Goal: Transaction & Acquisition: Purchase product/service

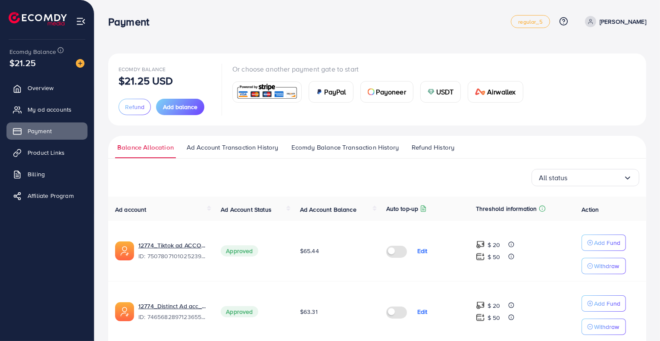
click at [436, 94] on span "USDT" at bounding box center [445, 92] width 18 height 10
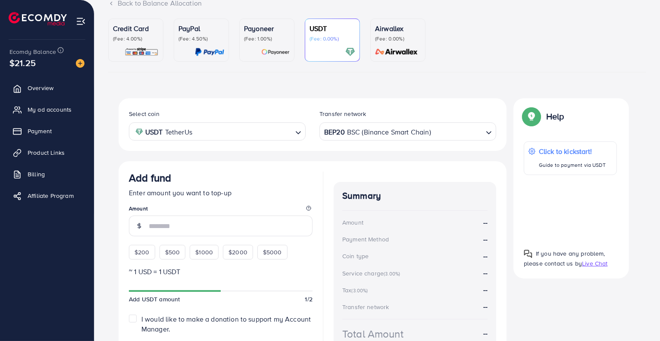
scroll to position [67, 0]
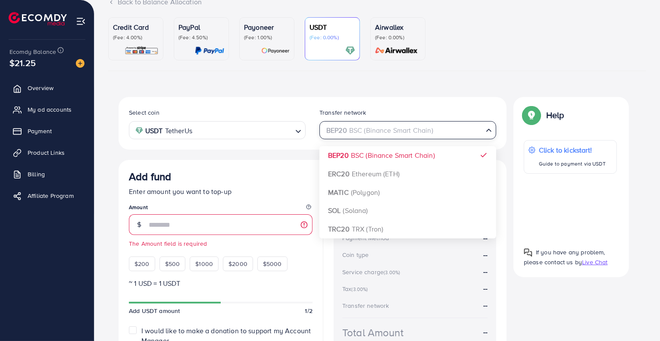
click at [416, 128] on div "BEP20 BSC (Binance Smart Chain)" at bounding box center [402, 129] width 161 height 15
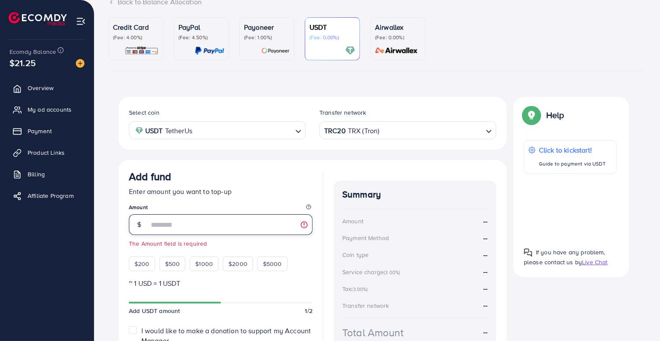
click at [226, 233] on input "number" at bounding box center [231, 224] width 164 height 21
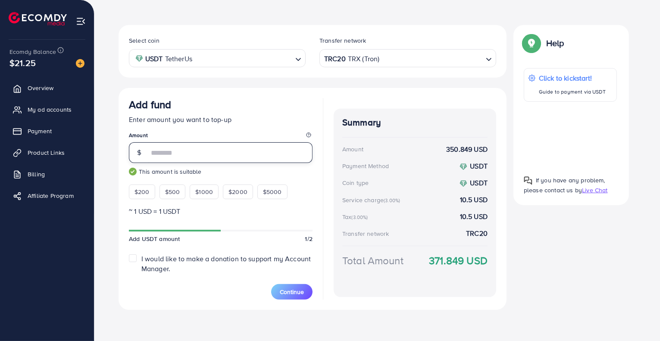
scroll to position [138, 0]
type input "*"
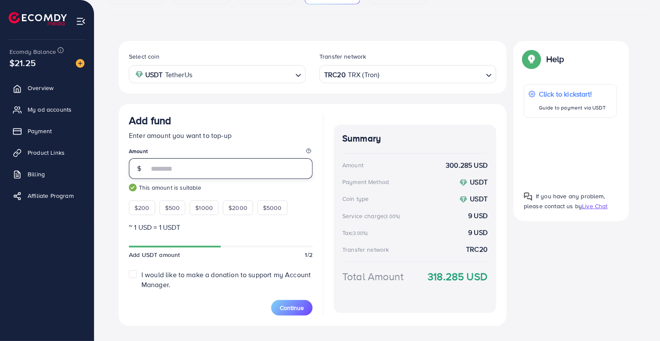
scroll to position [125, 0]
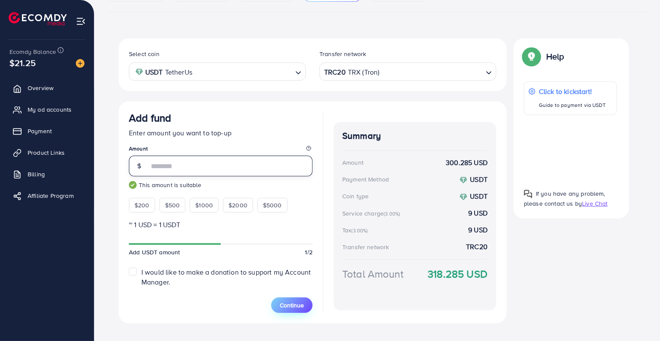
type input "***"
click at [292, 303] on span "Continue" at bounding box center [292, 305] width 24 height 9
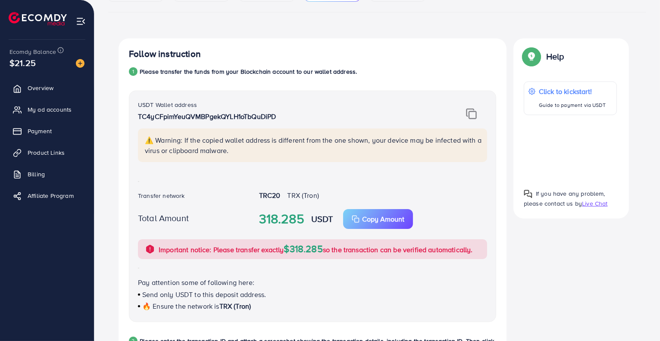
click at [292, 303] on div "🔥 Ensure the network is TRX (Tron)" at bounding box center [312, 306] width 349 height 10
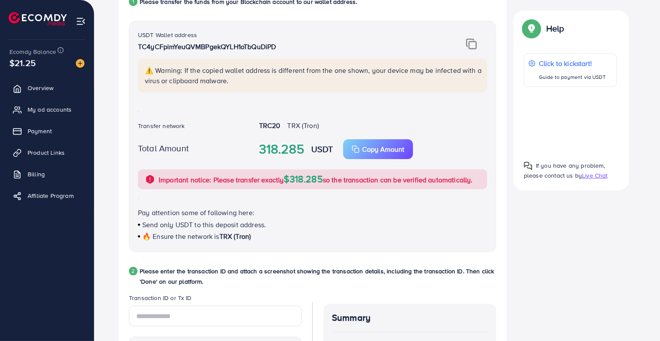
scroll to position [197, 0]
